Goal: Task Accomplishment & Management: Use online tool/utility

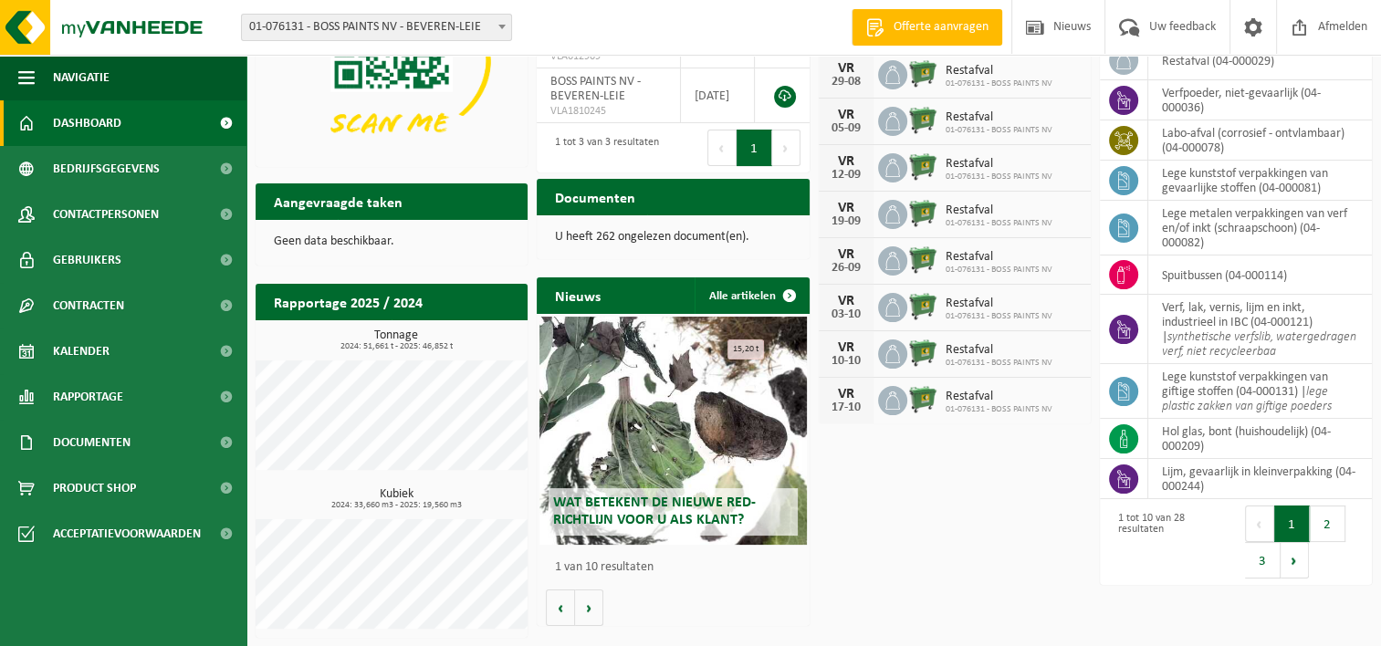
scroll to position [143, 0]
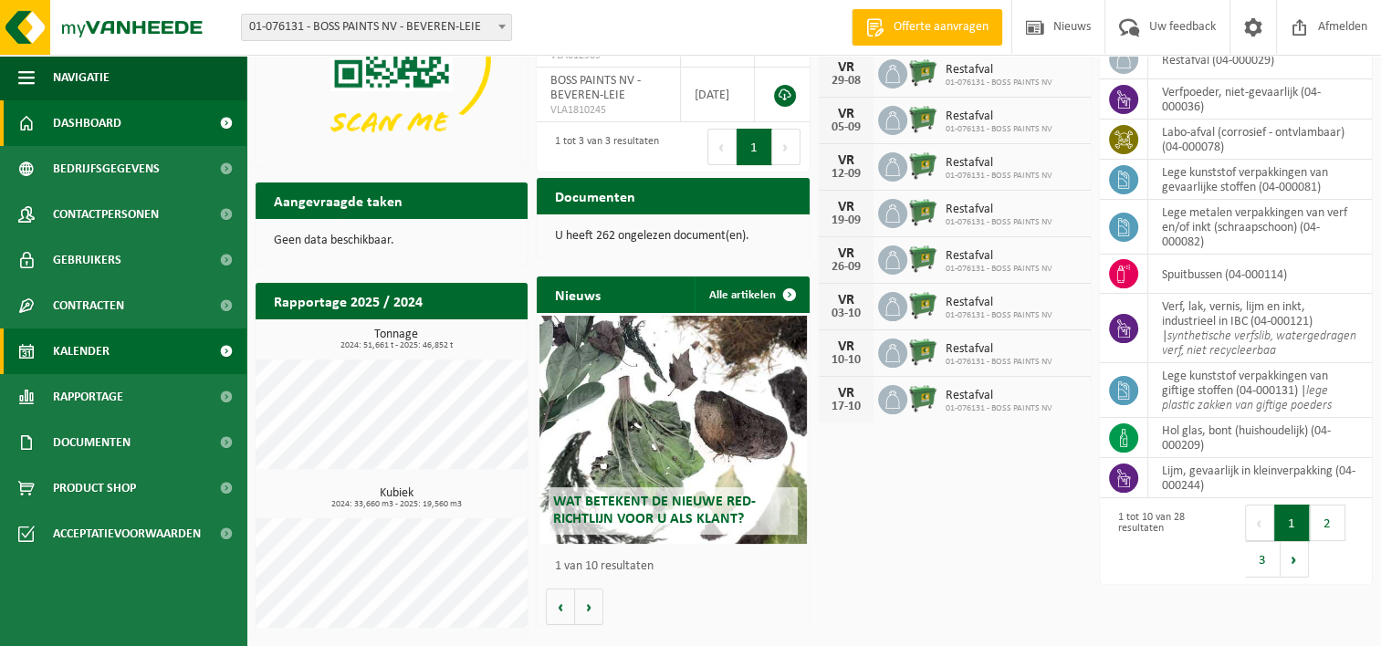
click at [82, 354] on span "Kalender" at bounding box center [81, 352] width 57 height 46
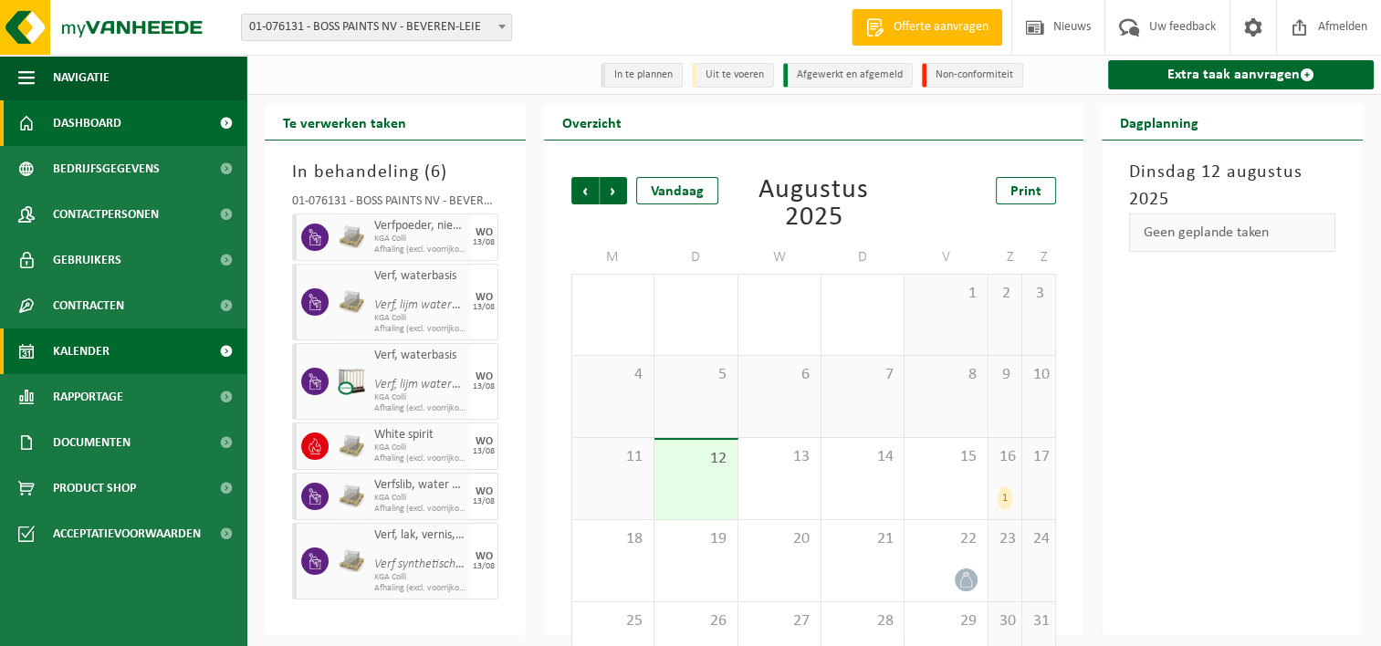
click at [73, 121] on span "Dashboard" at bounding box center [87, 123] width 68 height 46
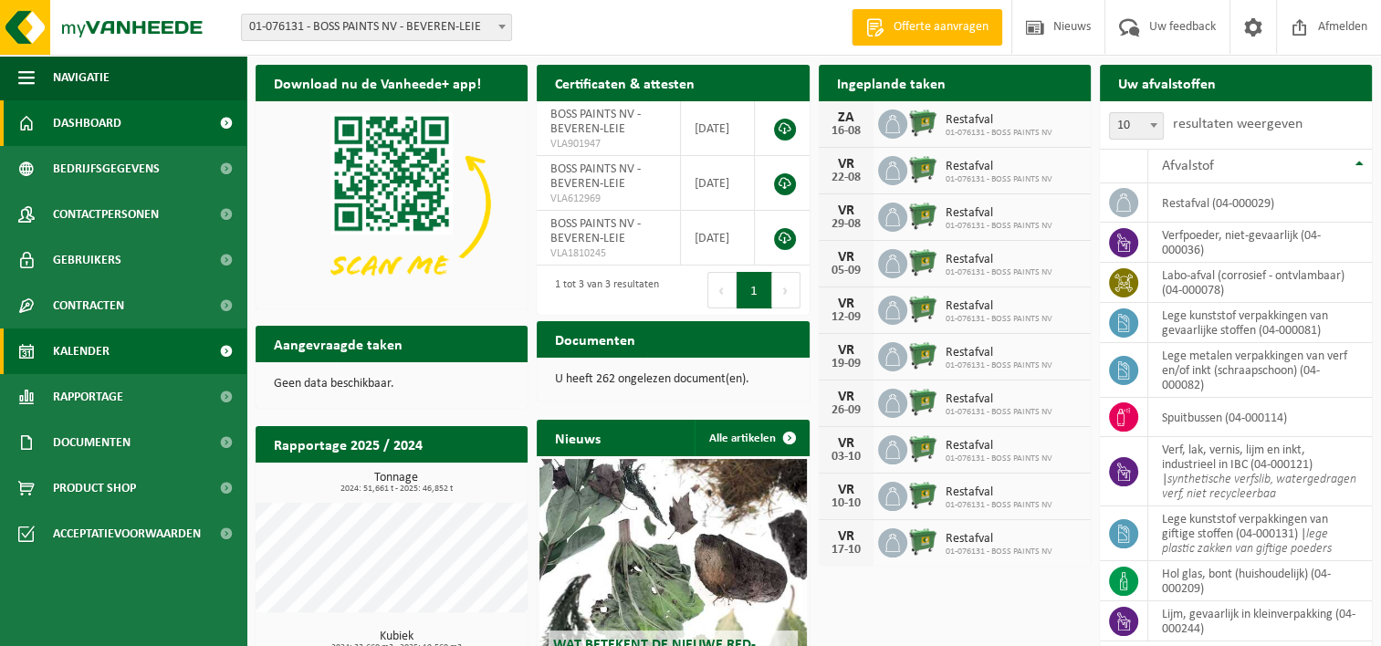
click at [80, 350] on span "Kalender" at bounding box center [81, 352] width 57 height 46
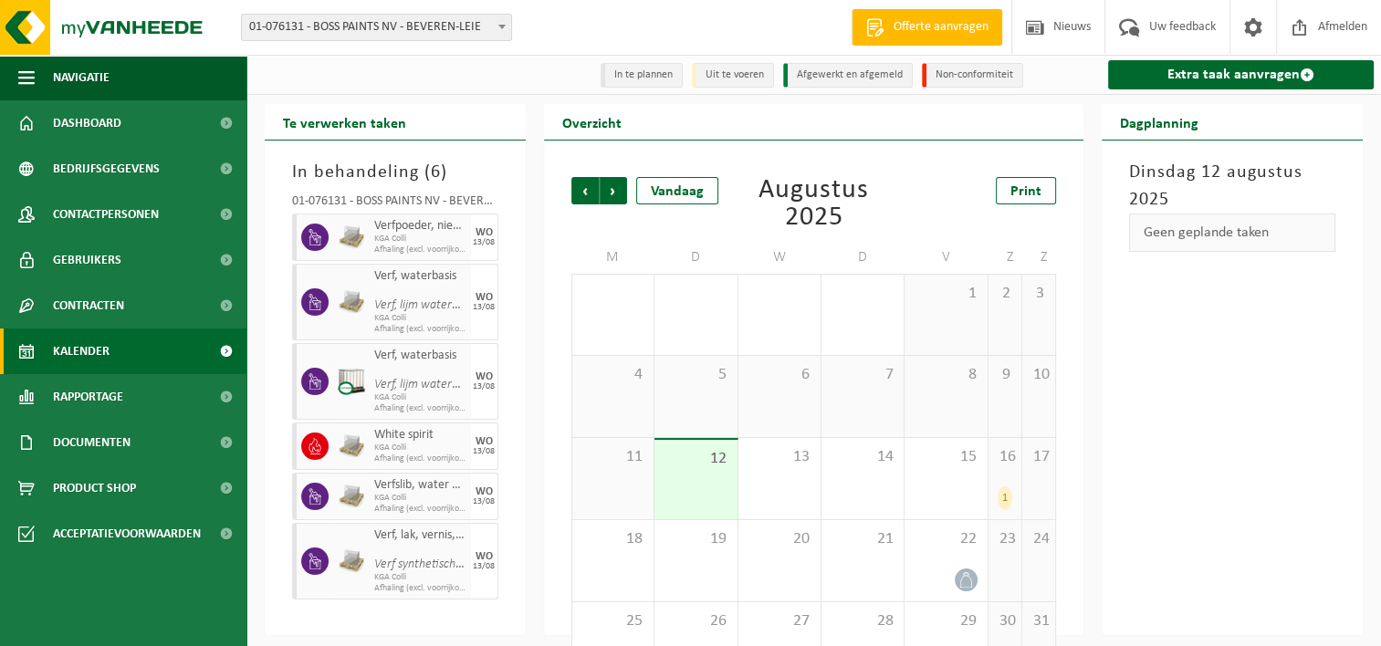
click at [1008, 504] on div "1" at bounding box center [1005, 499] width 15 height 24
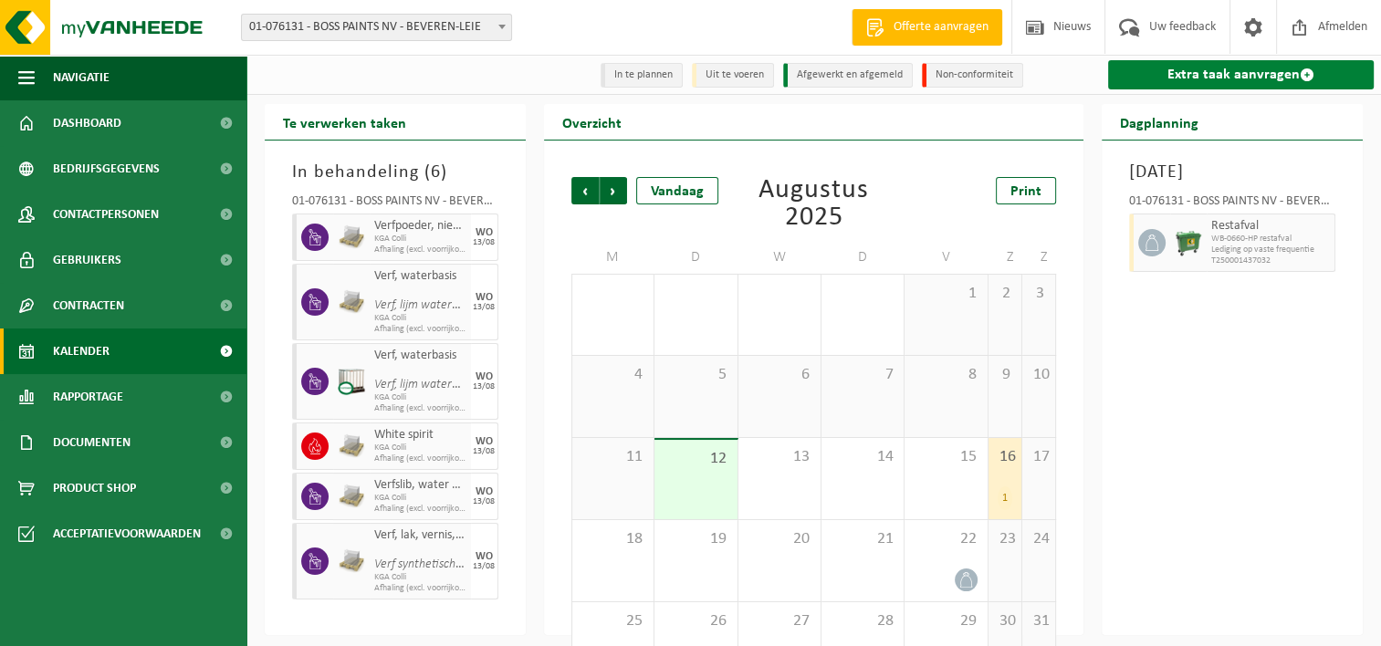
click at [1238, 79] on link "Extra taak aanvragen" at bounding box center [1241, 74] width 266 height 29
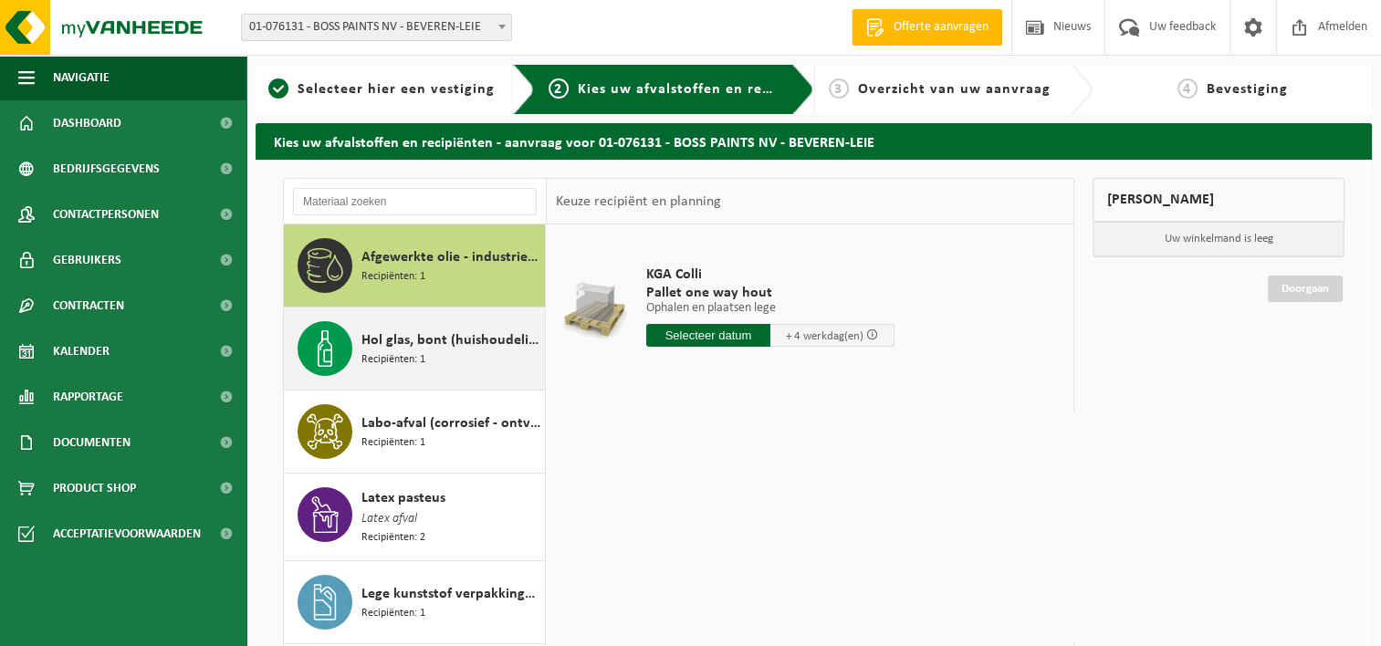
click at [393, 362] on span "Recipiënten: 1" at bounding box center [394, 360] width 64 height 17
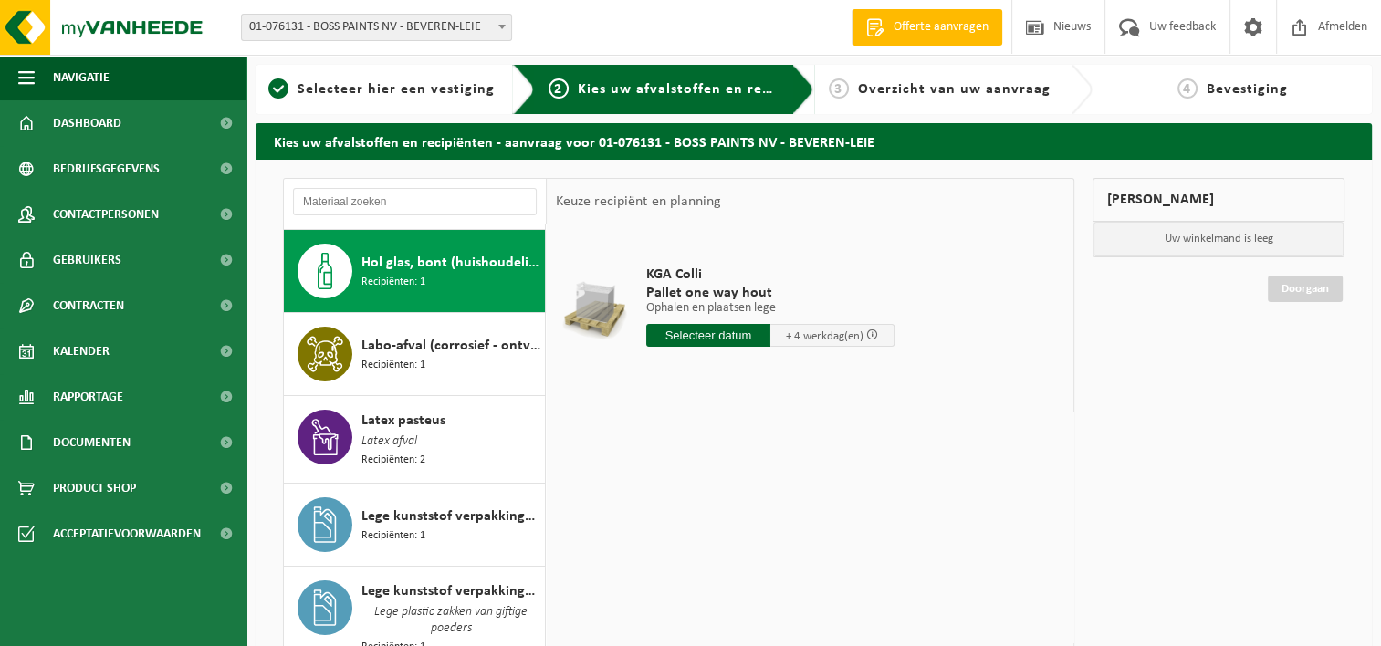
scroll to position [82, 0]
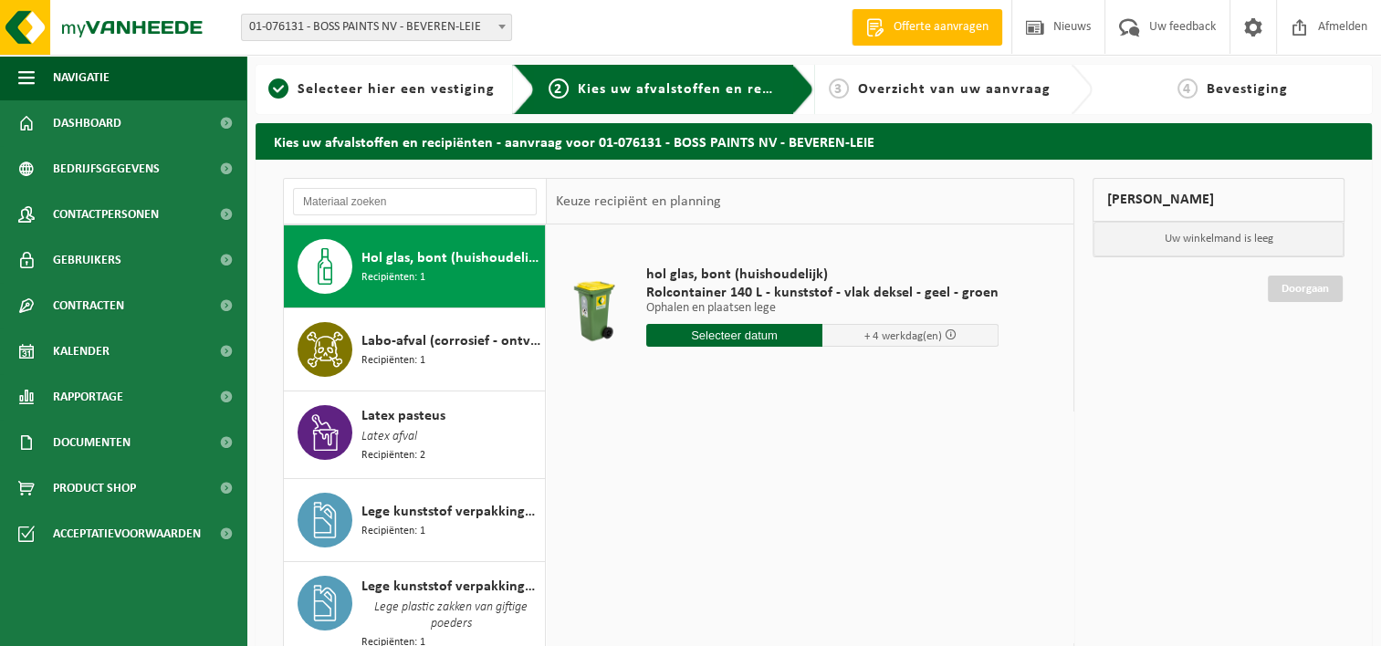
click at [734, 332] on input "text" at bounding box center [734, 335] width 176 height 23
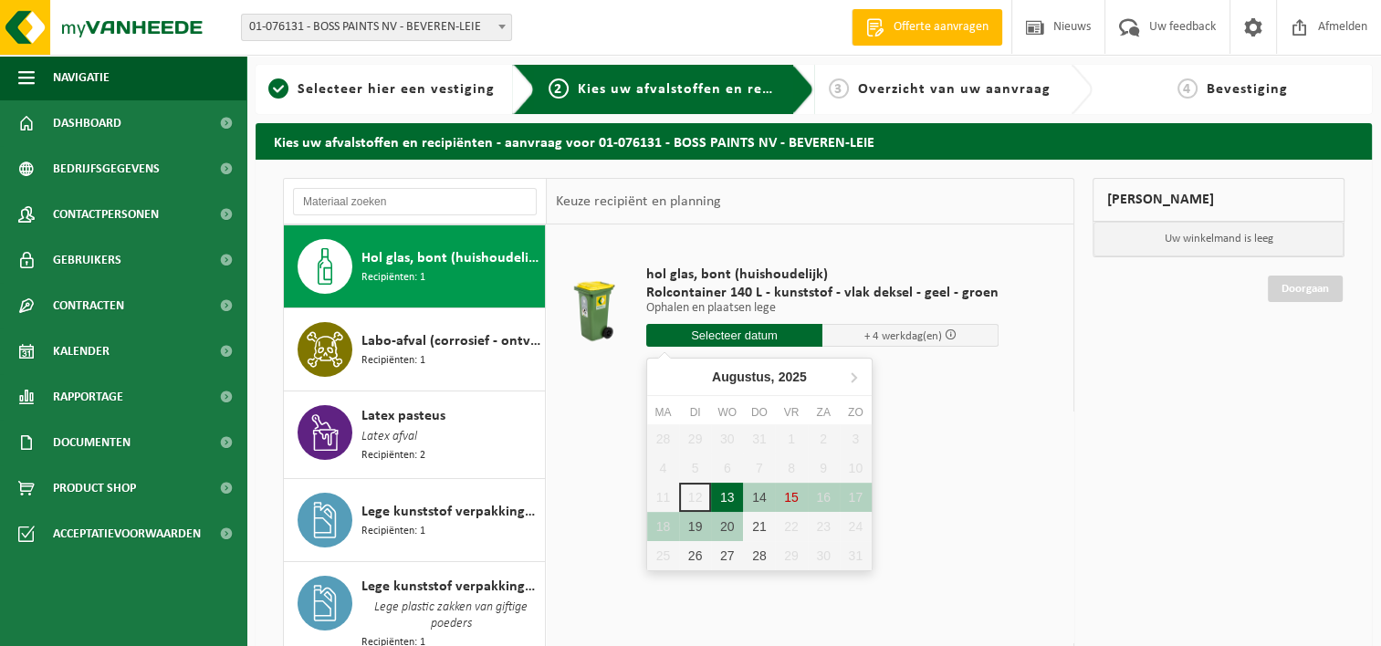
click at [727, 494] on div "13" at bounding box center [727, 497] width 32 height 29
type input "Van [DATE]"
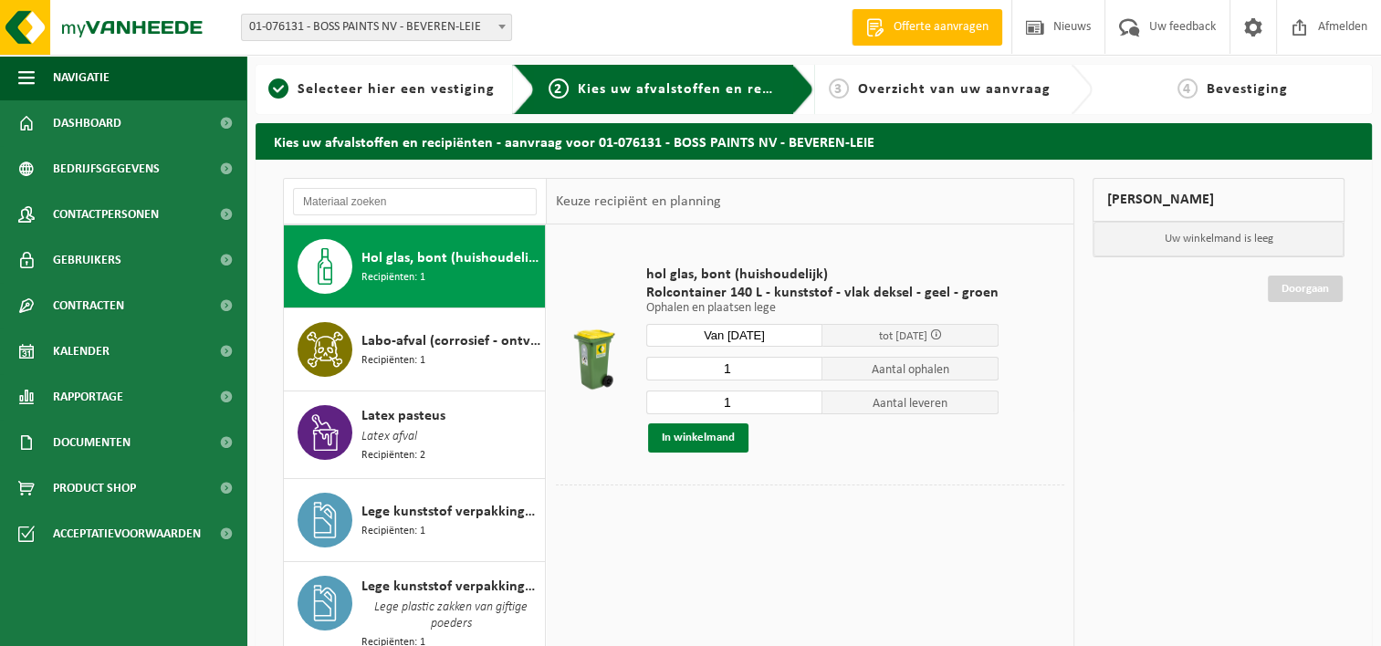
click at [701, 442] on button "In winkelmand" at bounding box center [698, 438] width 100 height 29
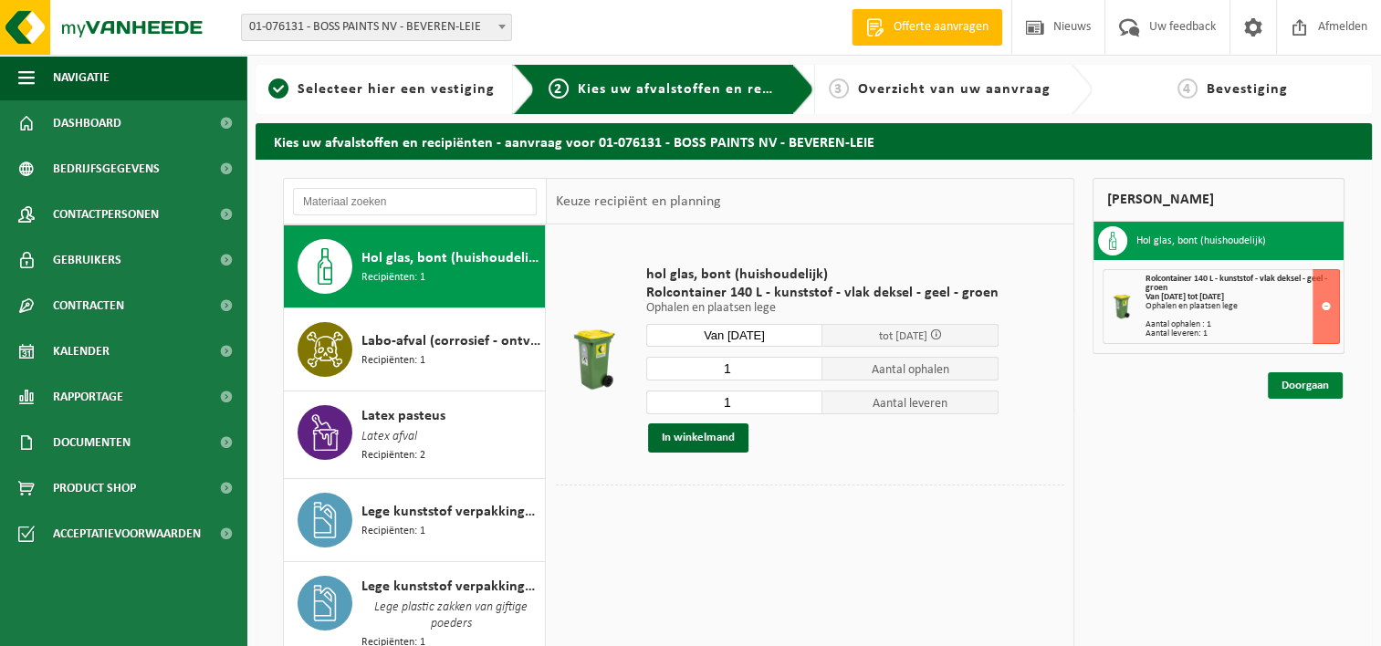
click at [1307, 383] on link "Doorgaan" at bounding box center [1305, 386] width 75 height 26
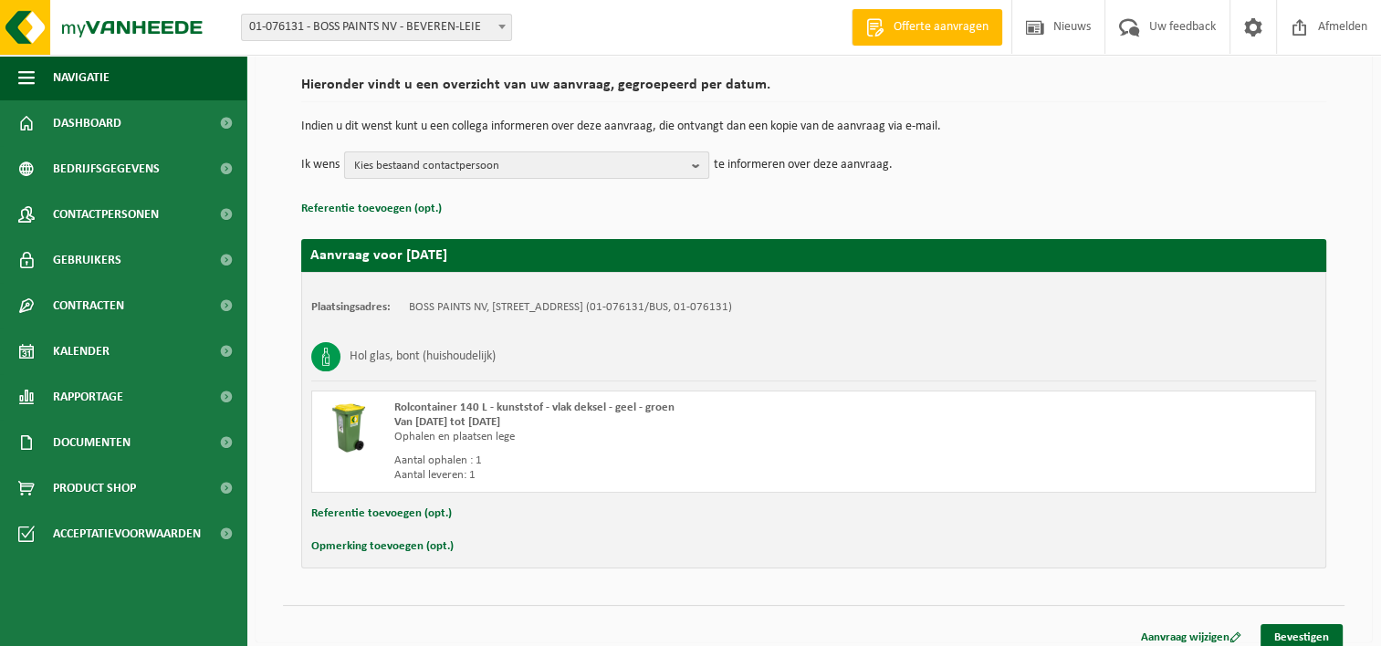
scroll to position [141, 0]
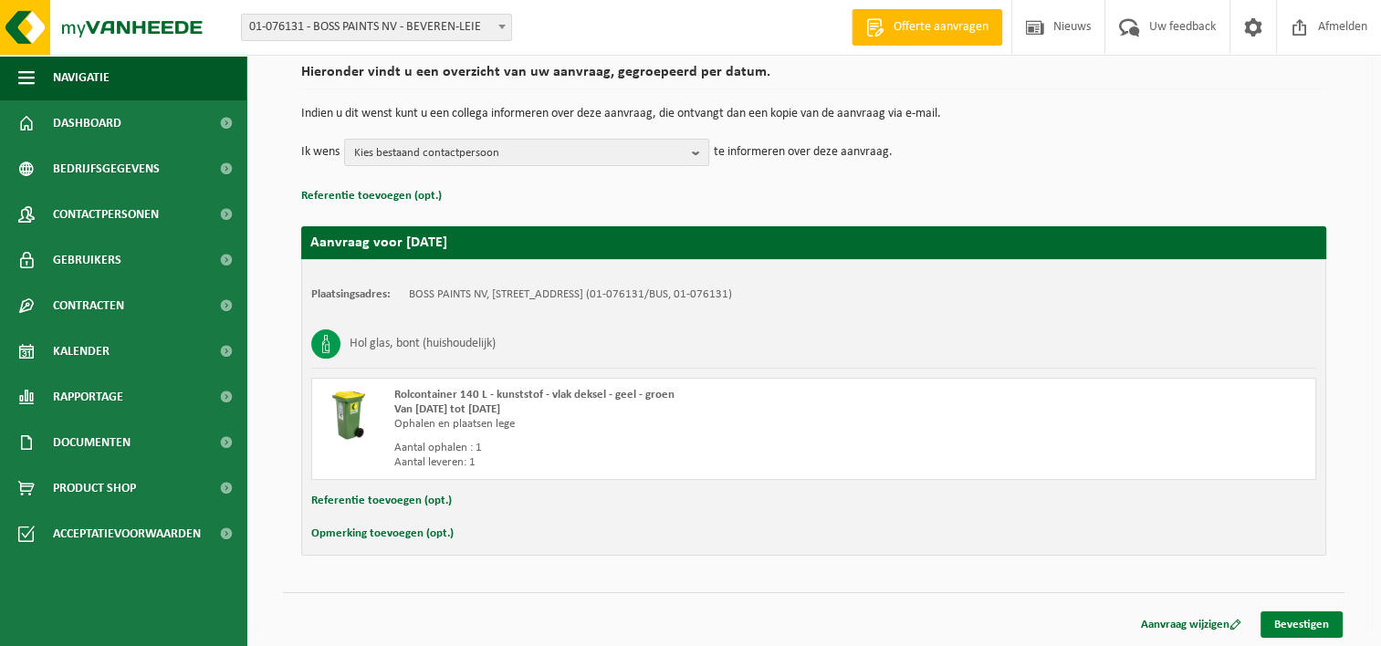
click at [1297, 616] on link "Bevestigen" at bounding box center [1302, 625] width 82 height 26
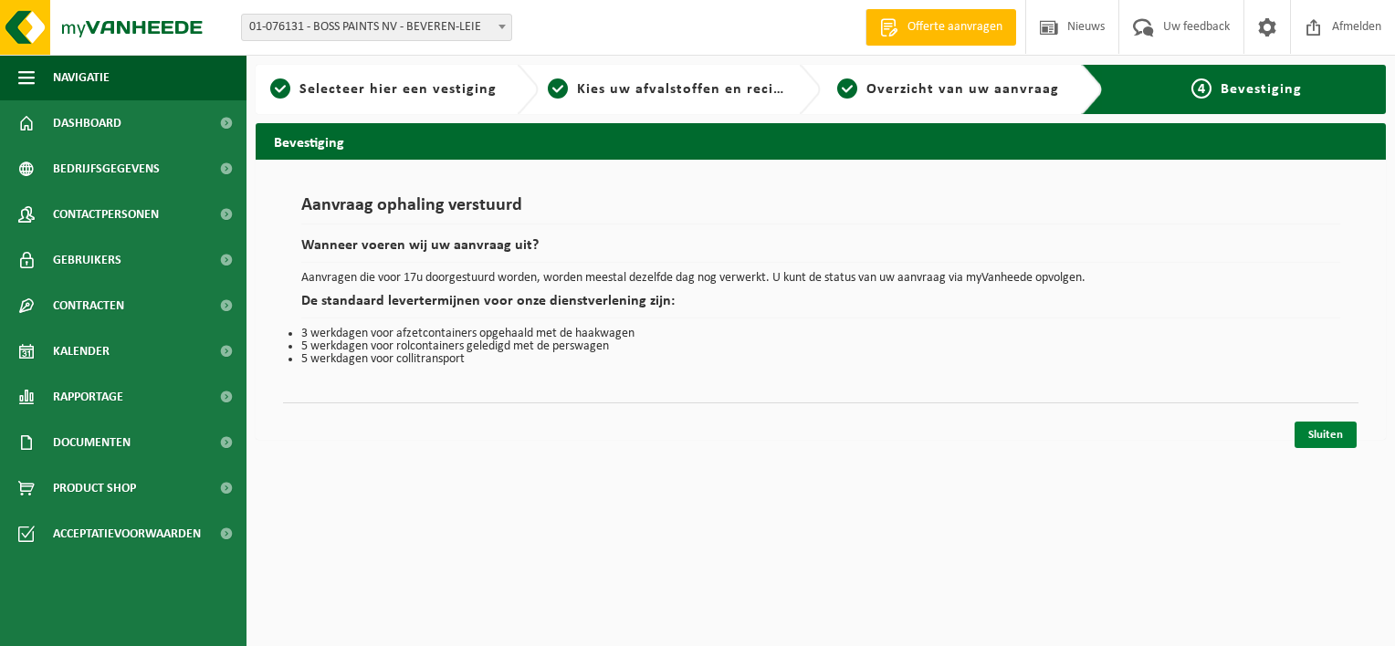
click at [1336, 437] on link "Sluiten" at bounding box center [1326, 435] width 62 height 26
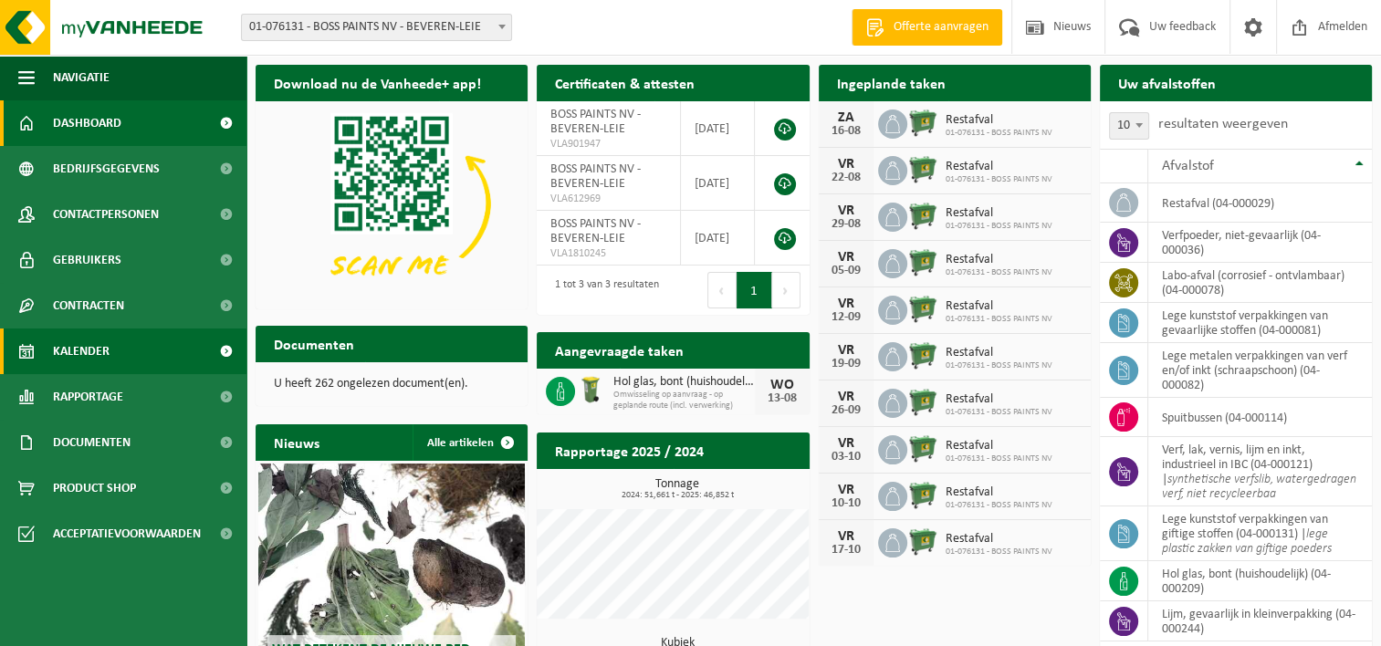
click at [79, 350] on span "Kalender" at bounding box center [81, 352] width 57 height 46
